Goal: Task Accomplishment & Management: Manage account settings

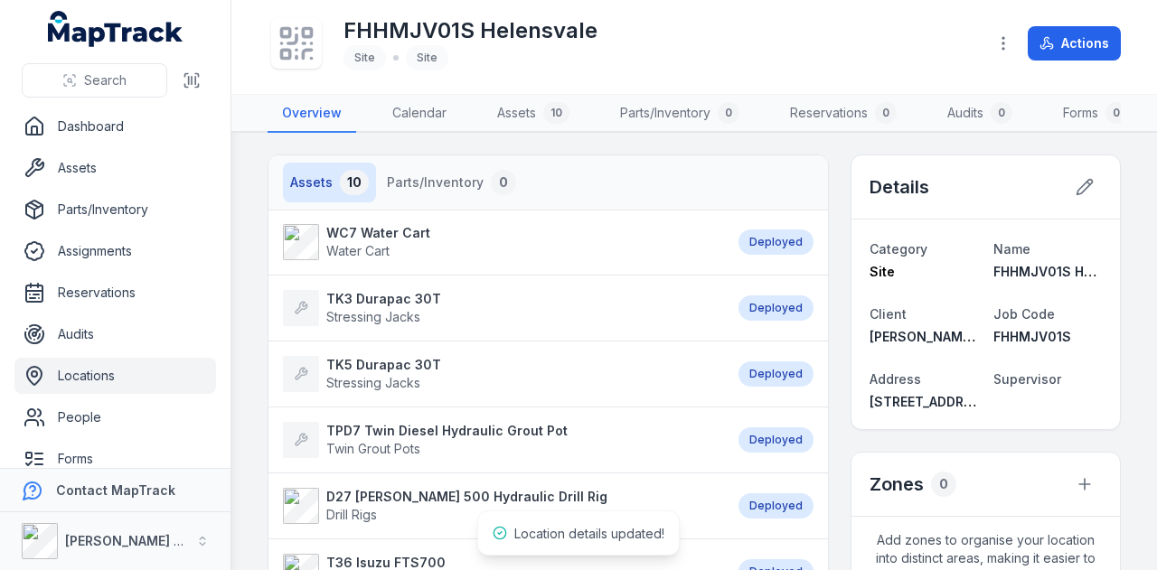
scroll to position [144, 0]
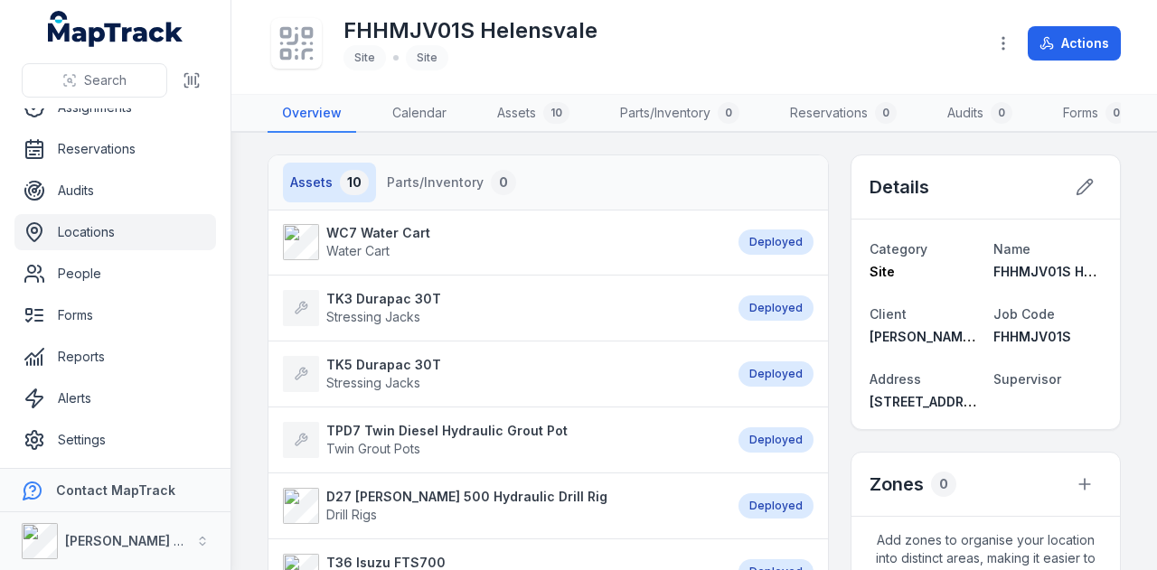
click at [115, 229] on link "Locations" at bounding box center [114, 232] width 201 height 36
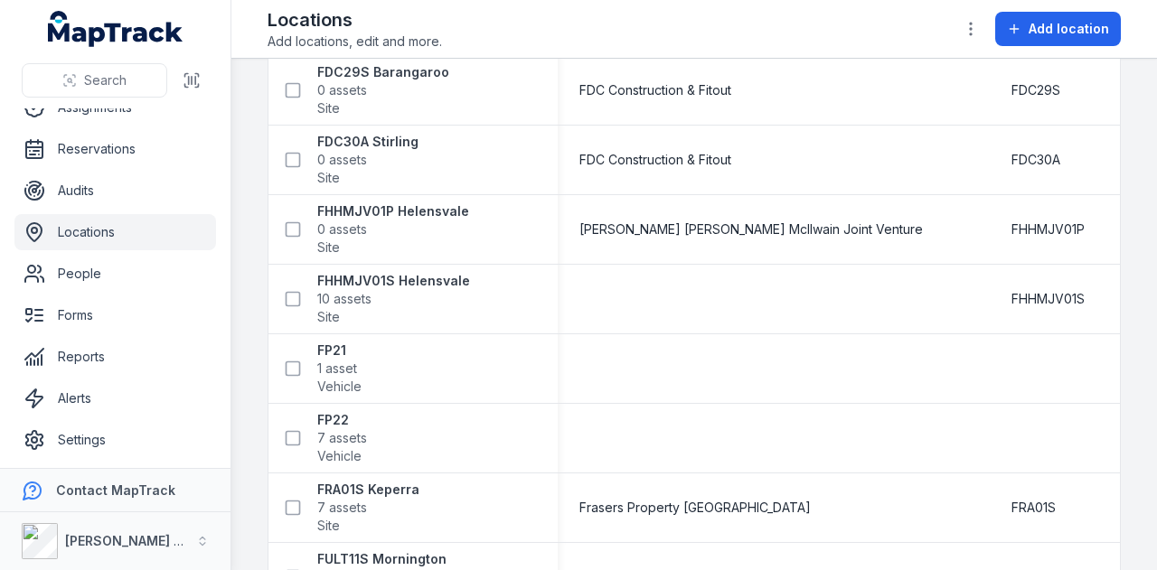
scroll to position [7590, 0]
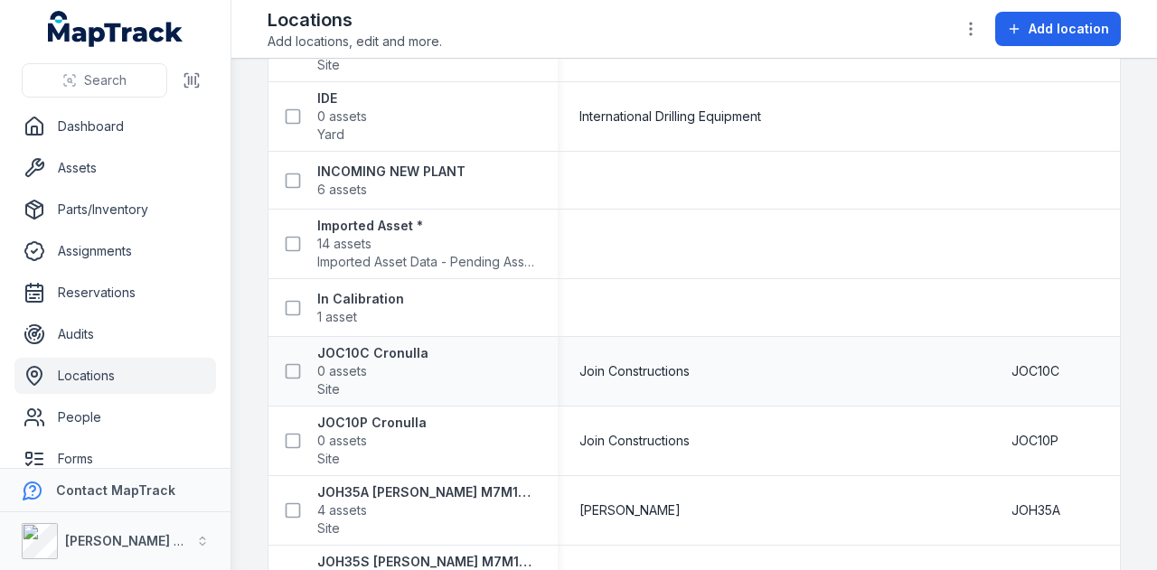
scroll to position [9514, 0]
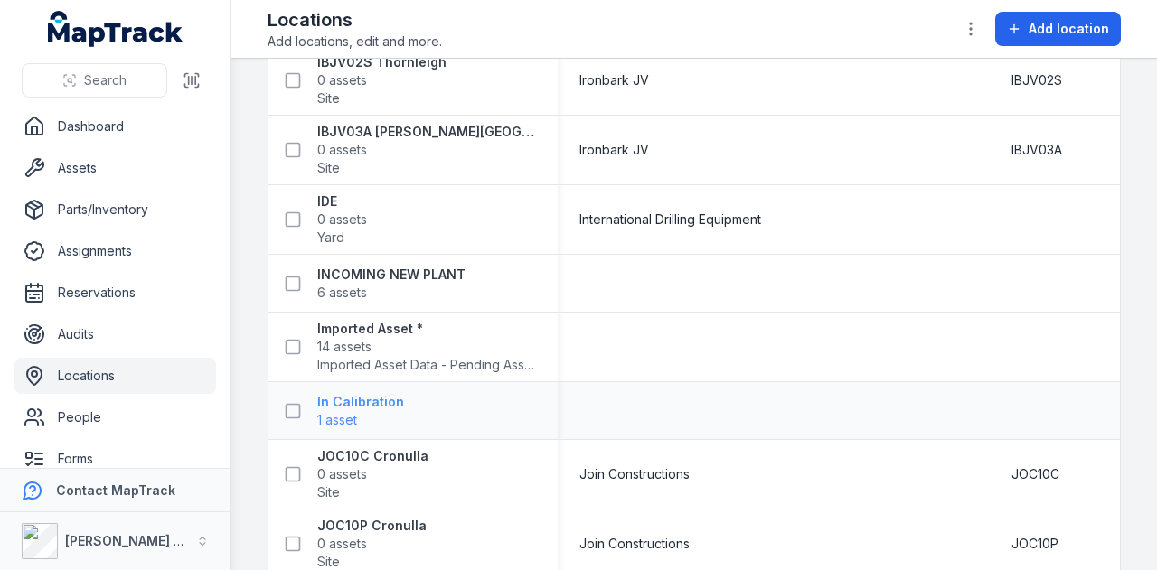
click at [371, 393] on strong "In Calibration" at bounding box center [360, 402] width 87 height 18
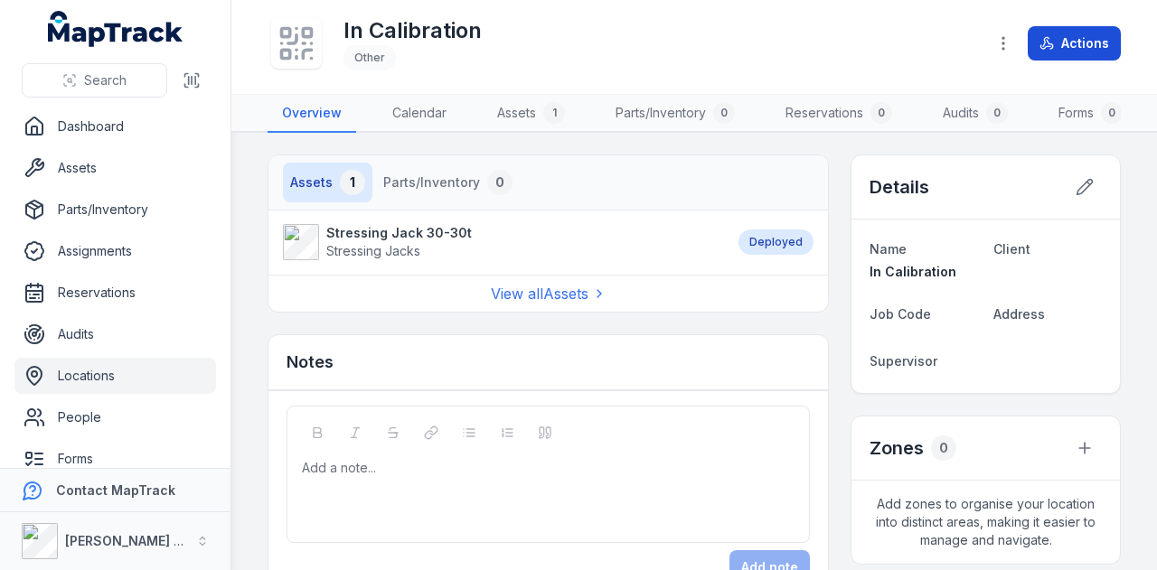
click at [1091, 55] on button "Actions" at bounding box center [1073, 43] width 93 height 34
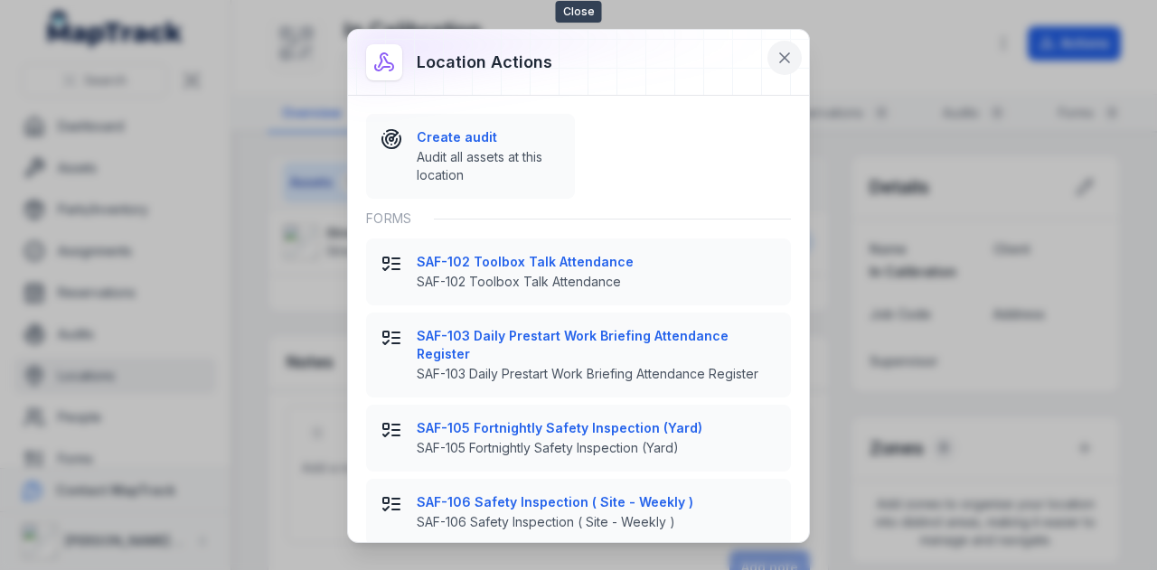
click at [792, 53] on icon at bounding box center [784, 58] width 18 height 18
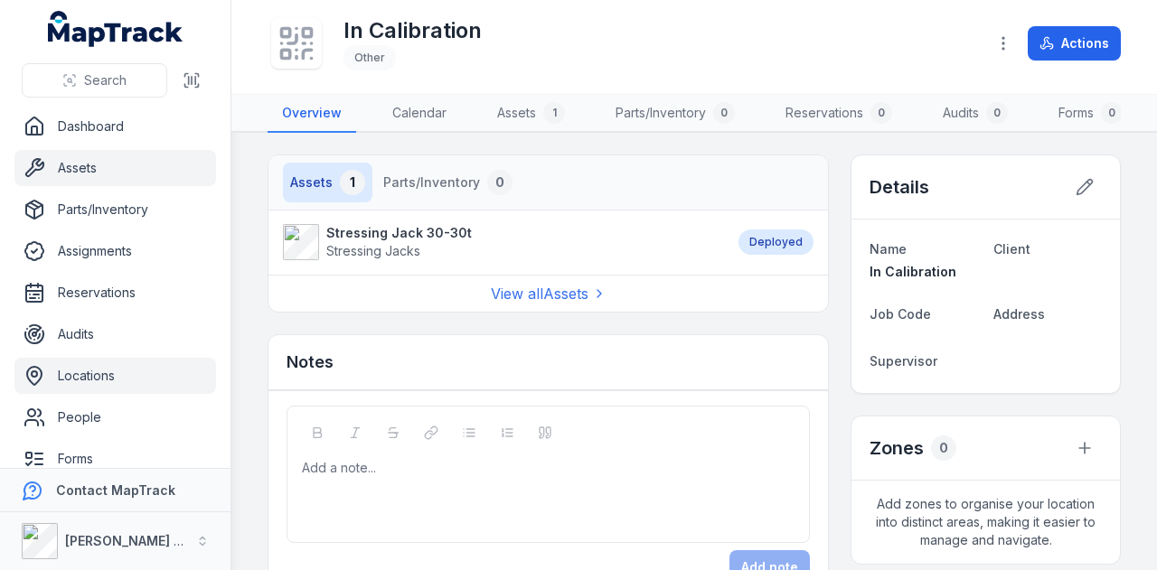
click at [134, 174] on link "Assets" at bounding box center [114, 168] width 201 height 36
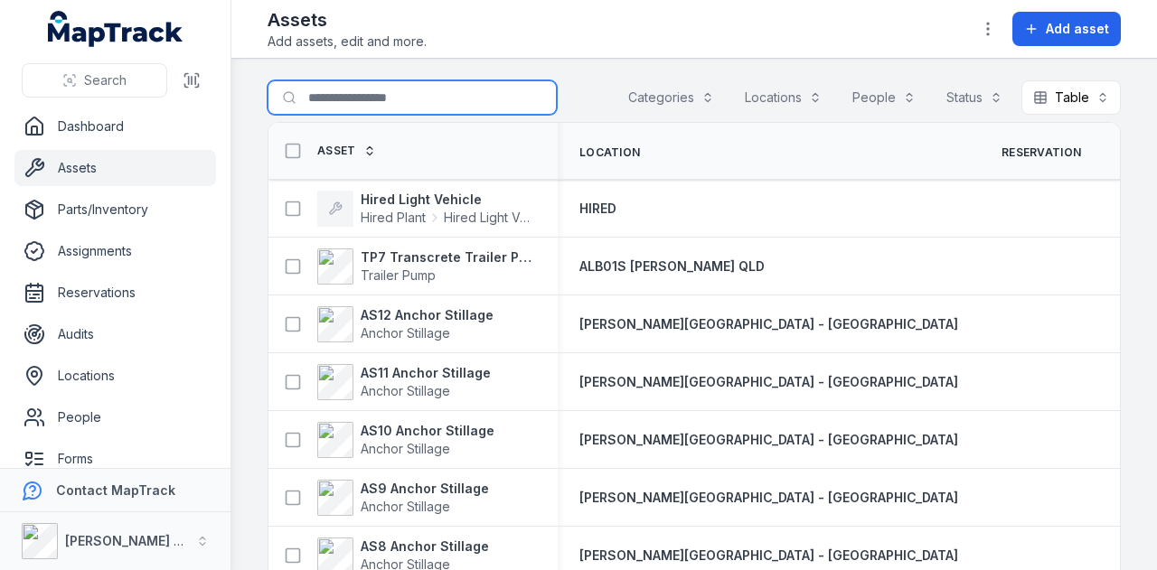
click at [345, 88] on input "Search for assets" at bounding box center [411, 97] width 289 height 34
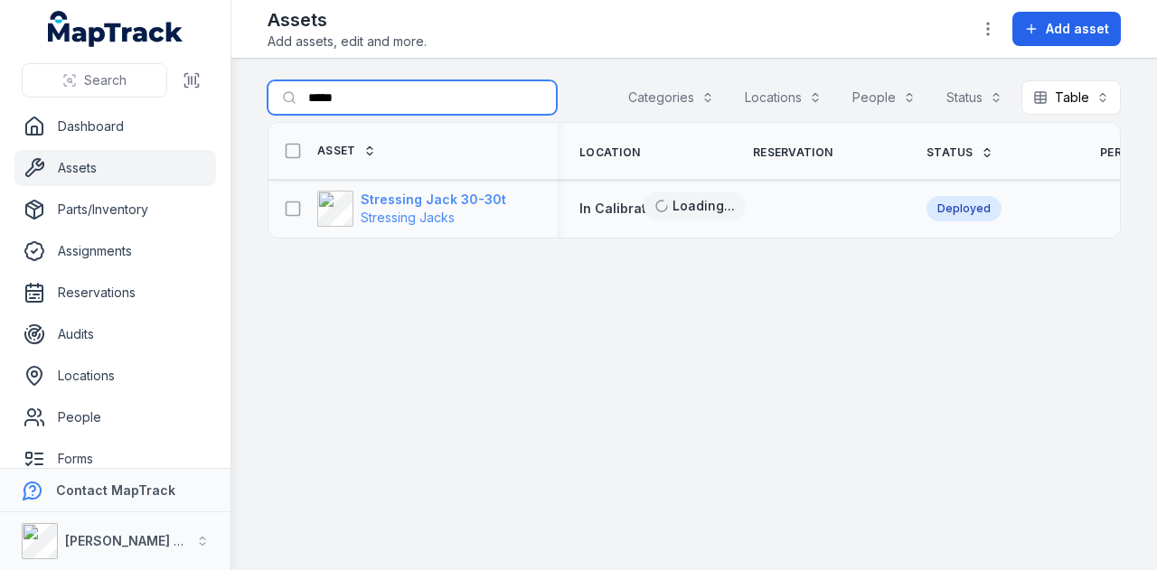
type input "*****"
click at [450, 192] on strong "Stressing Jack 30-30t" at bounding box center [433, 200] width 145 height 18
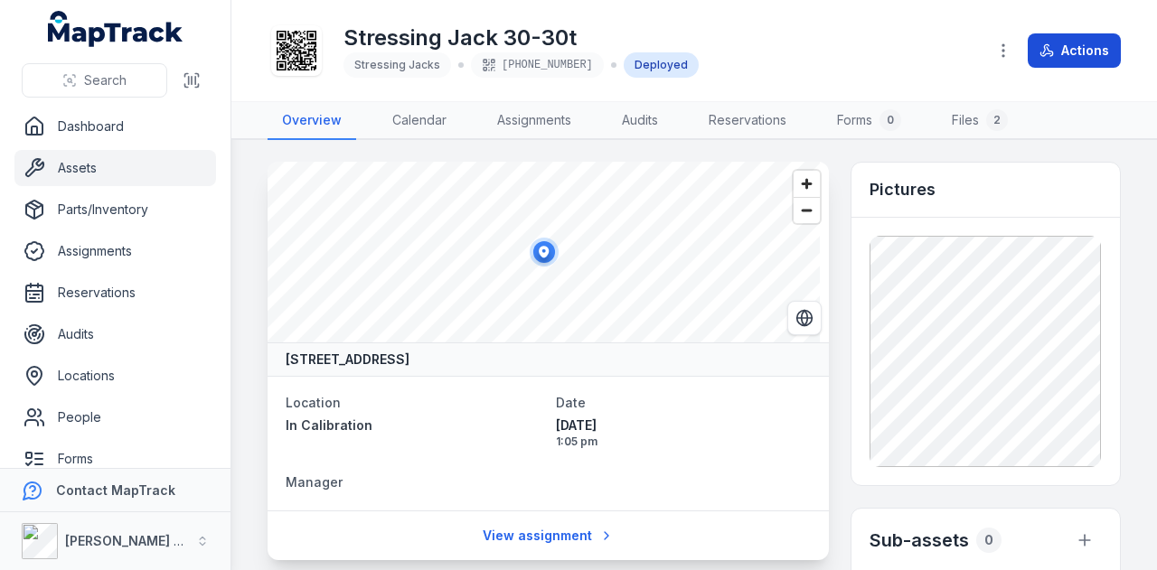
click at [1079, 56] on button "Actions" at bounding box center [1073, 50] width 93 height 34
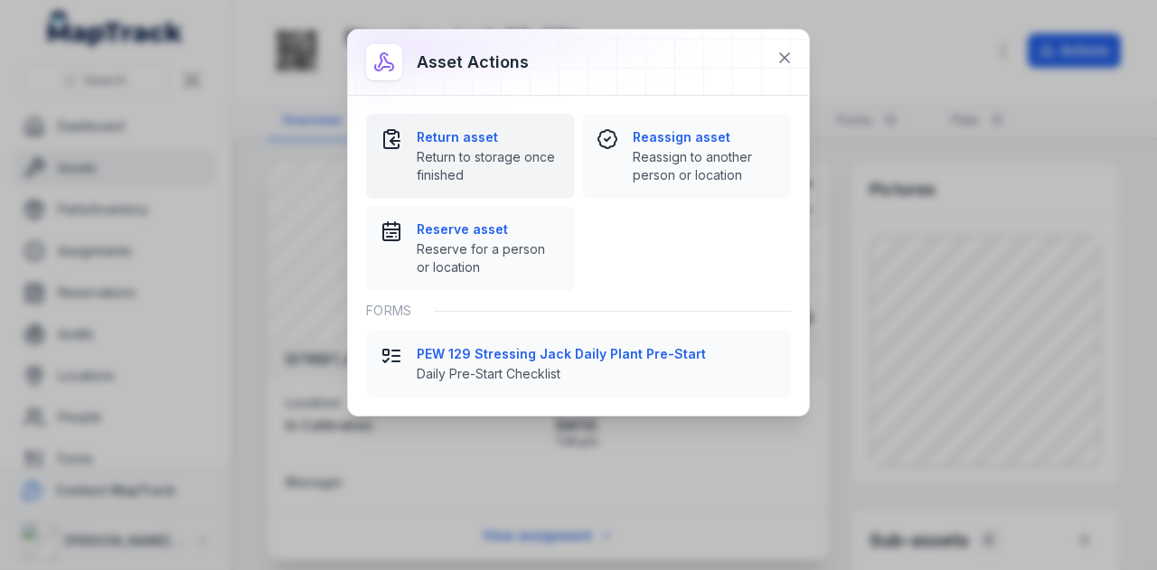
click at [445, 137] on strong "Return asset" at bounding box center [489, 137] width 144 height 18
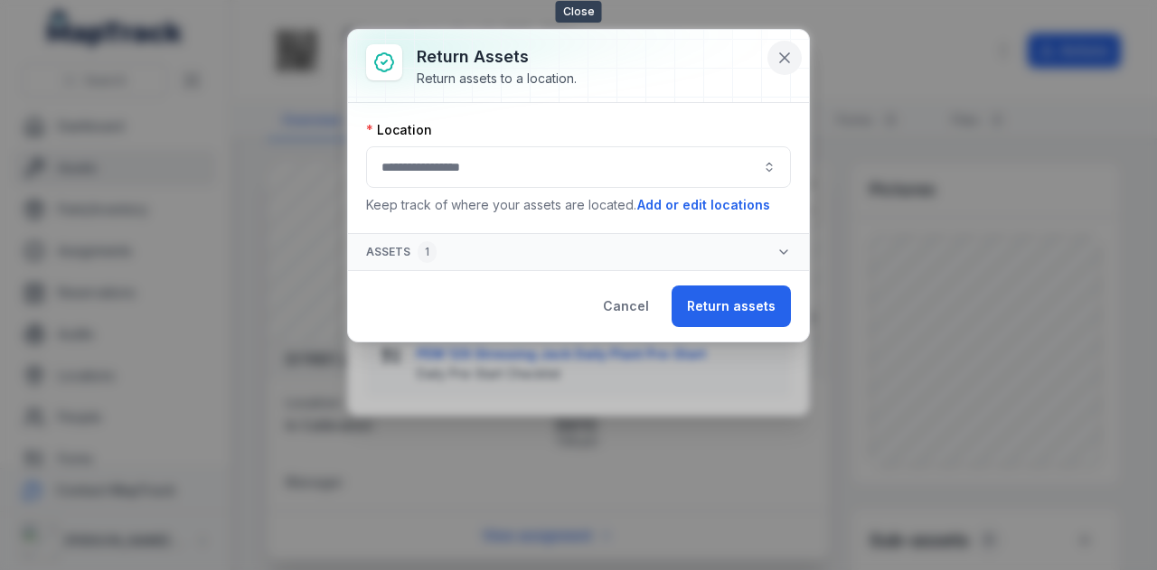
click at [778, 59] on icon at bounding box center [784, 58] width 18 height 18
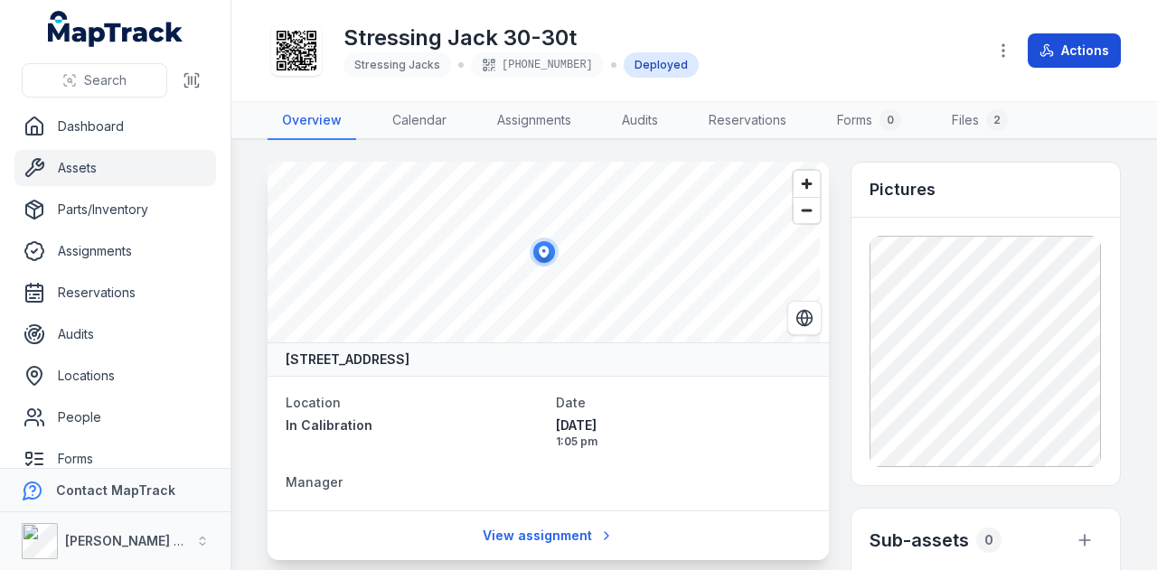
click at [1054, 66] on button "Actions" at bounding box center [1073, 50] width 93 height 34
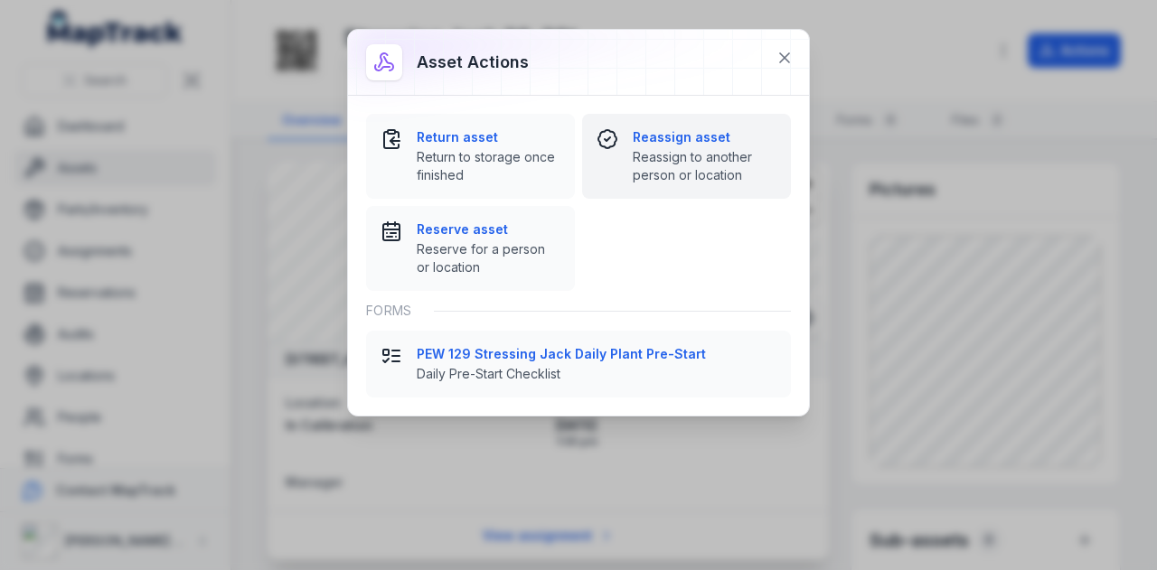
click at [699, 142] on strong "Reassign asset" at bounding box center [704, 137] width 144 height 18
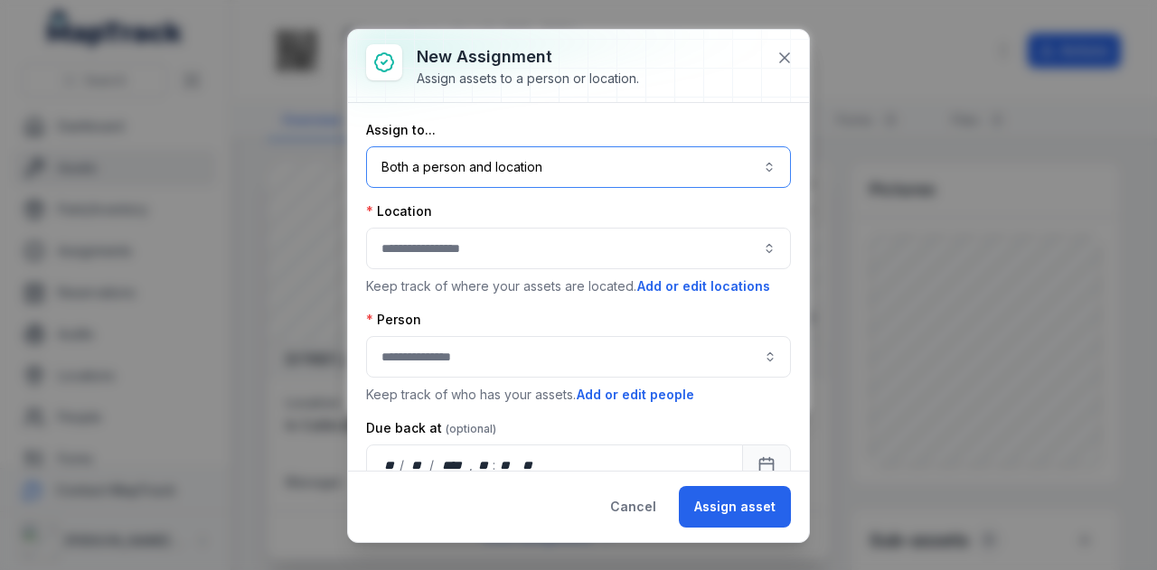
click at [590, 165] on button "Both a person and location ****" at bounding box center [578, 167] width 425 height 42
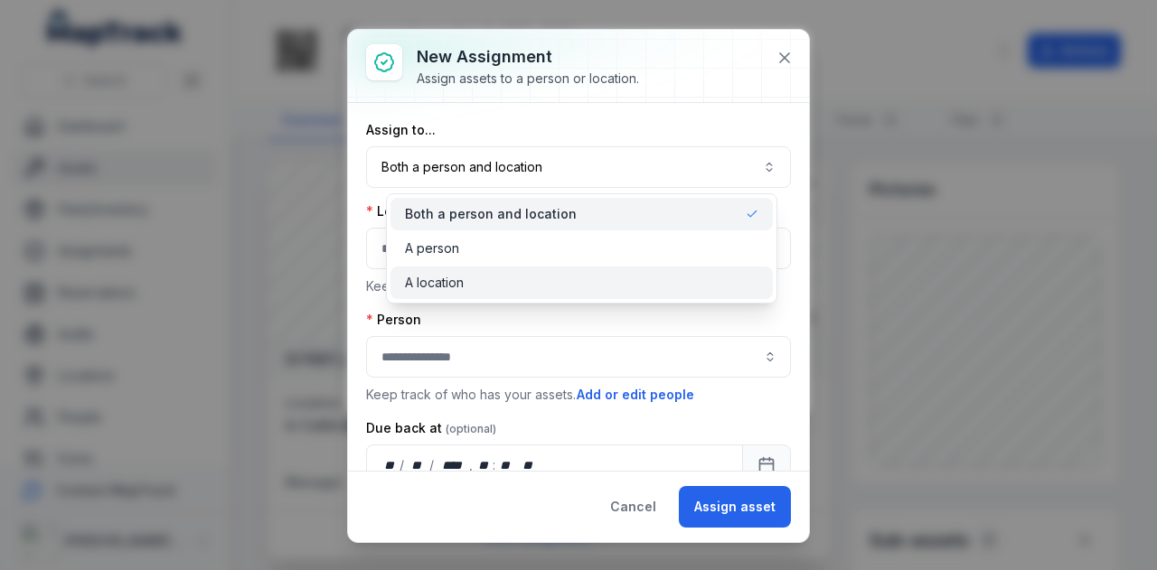
click at [556, 271] on div "A location" at bounding box center [581, 283] width 382 height 33
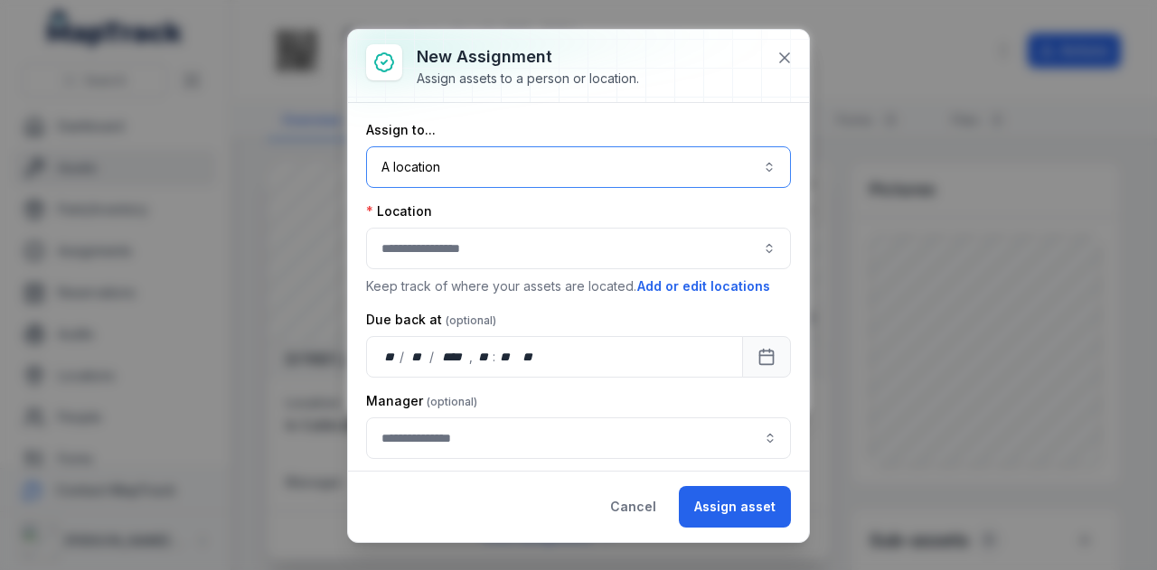
click at [538, 244] on button "button" at bounding box center [578, 249] width 425 height 42
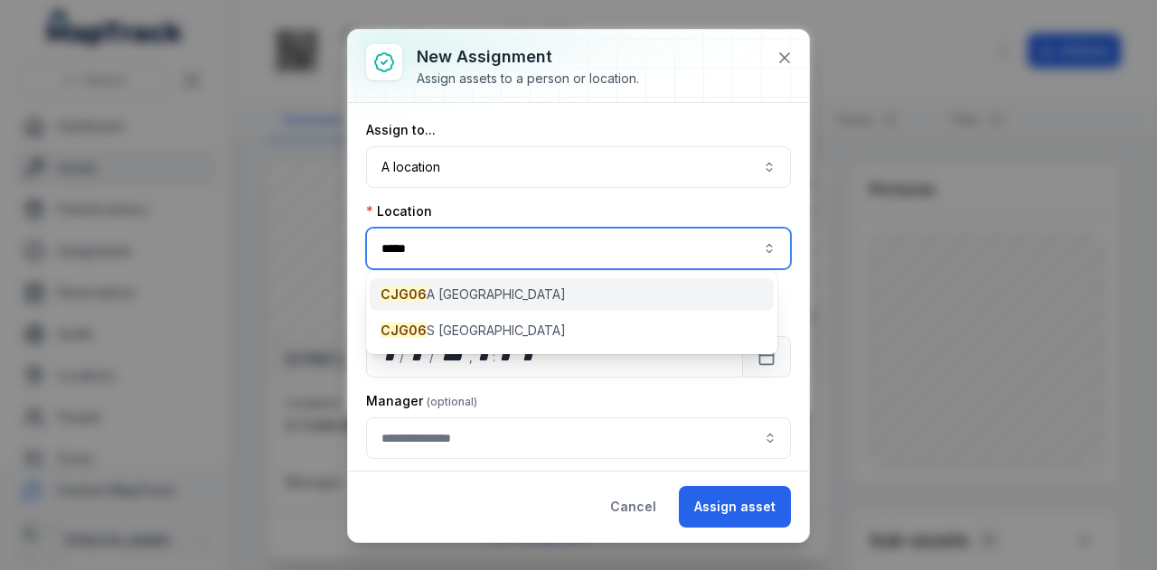
type input "*****"
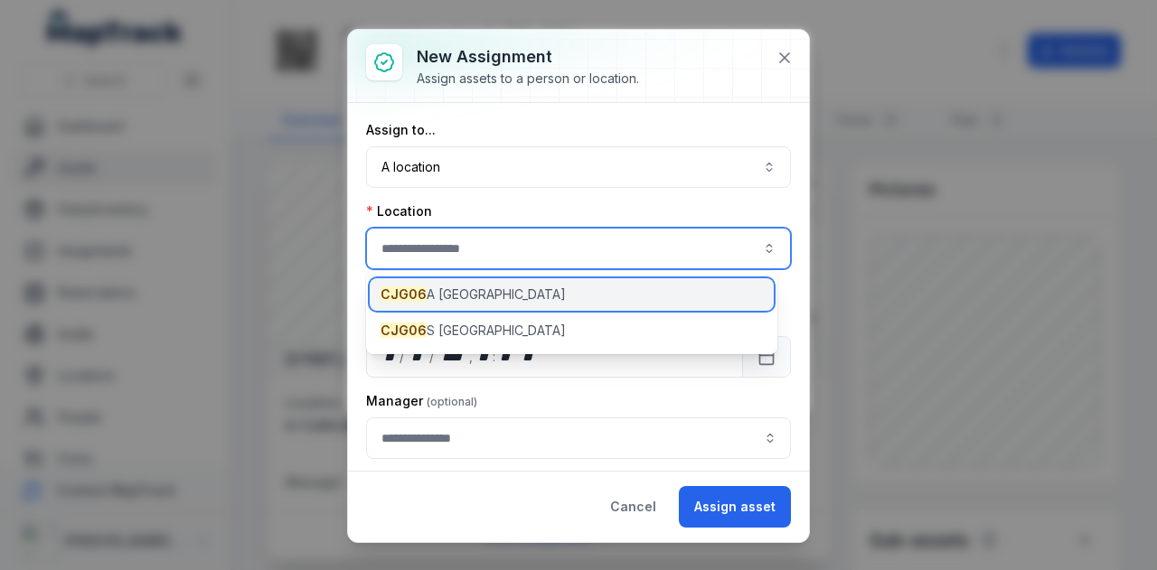
click at [573, 282] on div "CJG06 A Hunter Street East" at bounding box center [572, 294] width 404 height 33
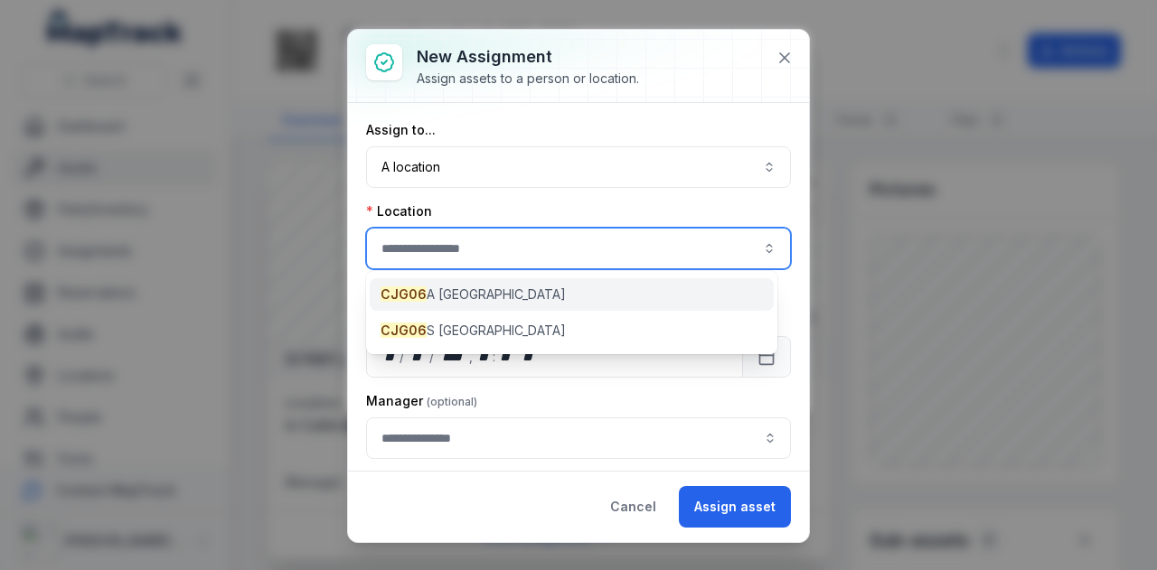
type input "**********"
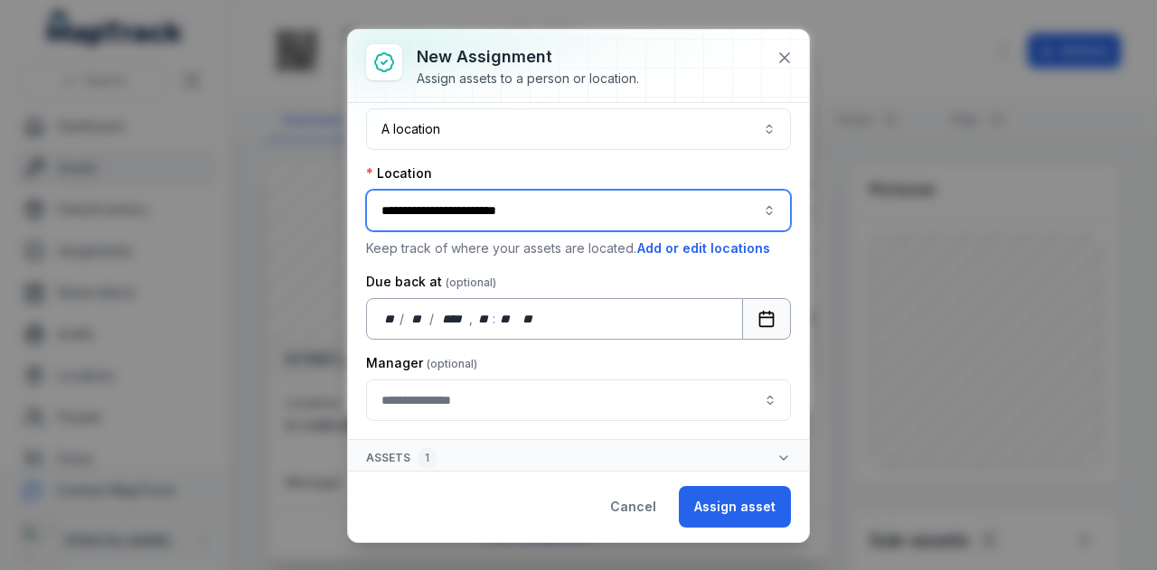
scroll to position [38, 0]
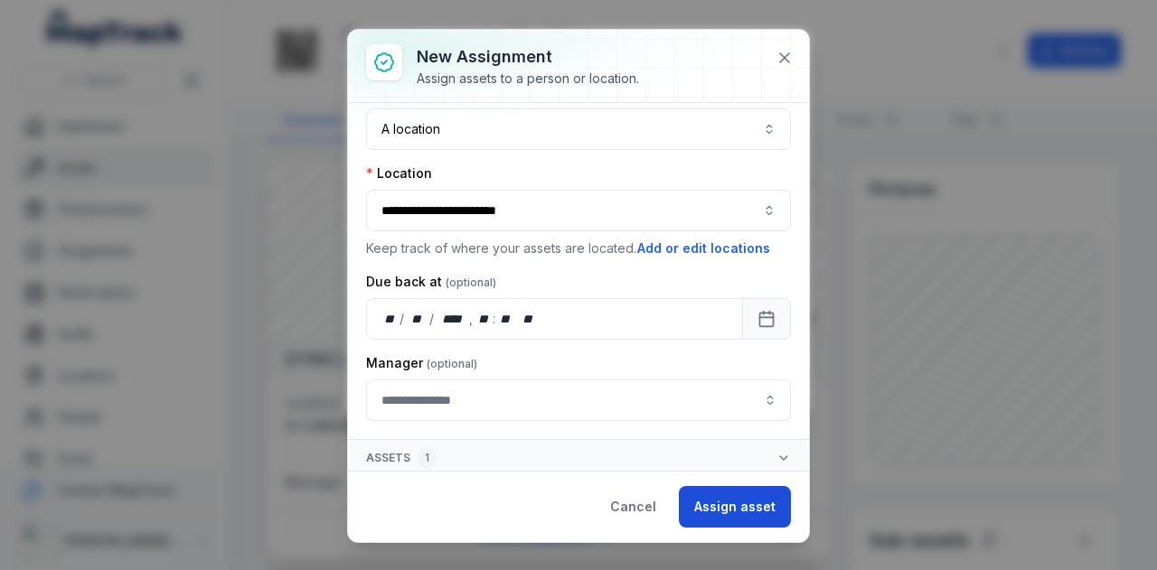
click at [737, 494] on button "Assign asset" at bounding box center [735, 507] width 112 height 42
